Goal: Navigation & Orientation: Find specific page/section

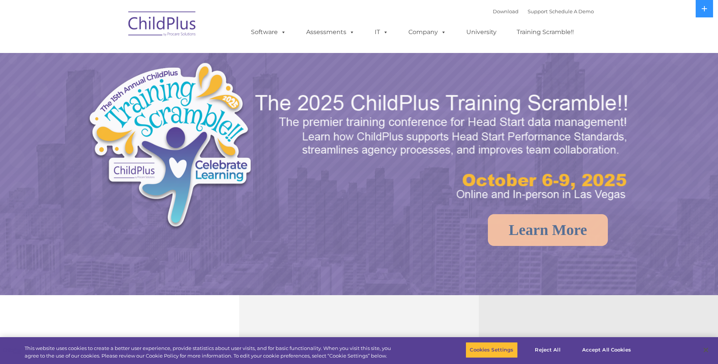
select select "MEDIUM"
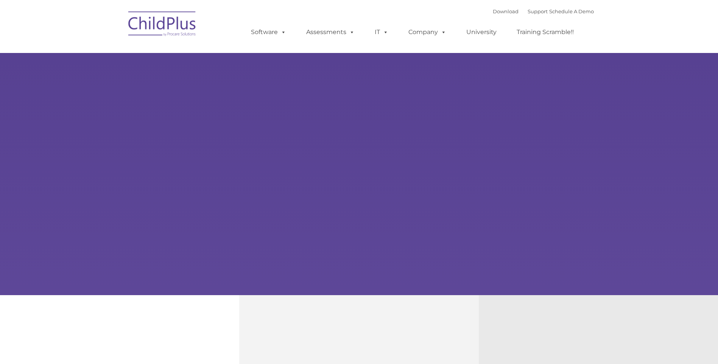
type input ""
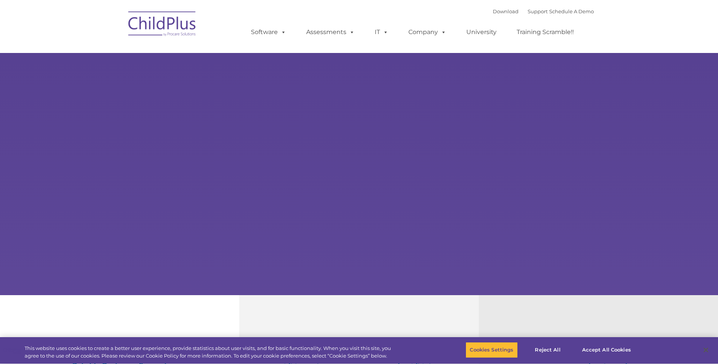
select select "MEDIUM"
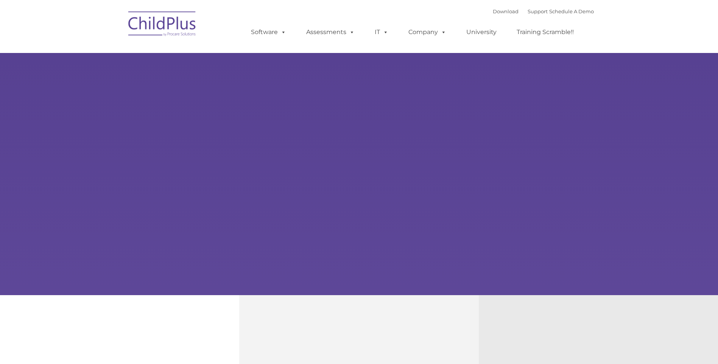
type input ""
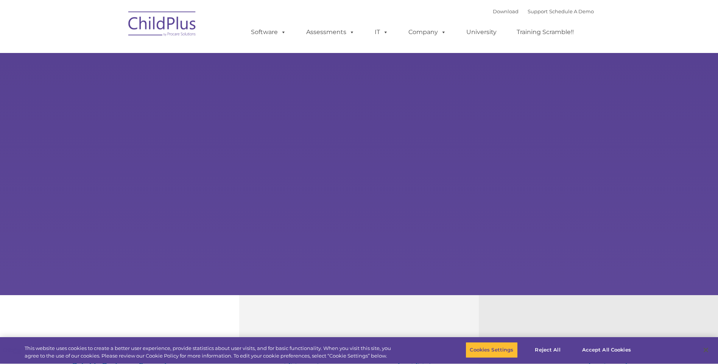
select select "MEDIUM"
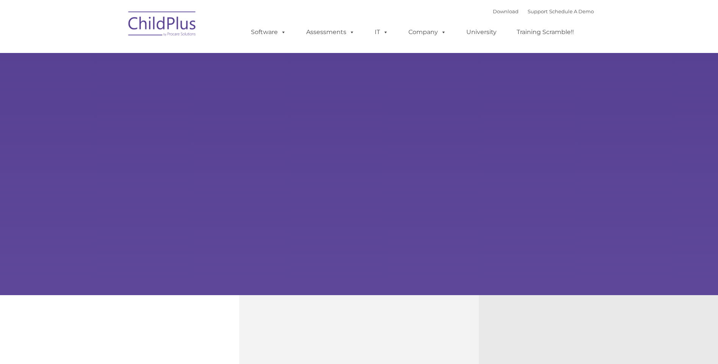
type input ""
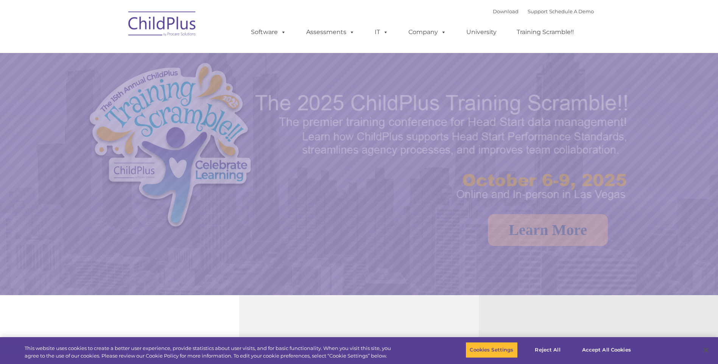
select select "MEDIUM"
